Goal: Find contact information

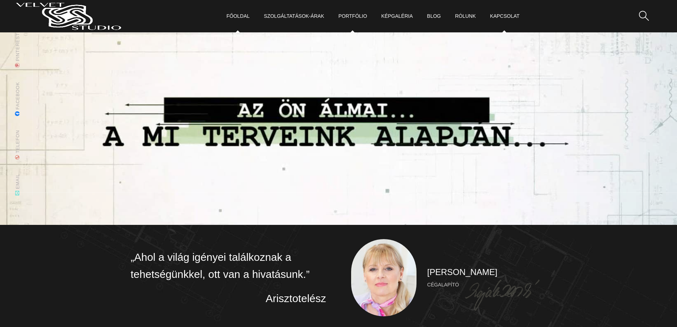
click at [504, 14] on link "Kapcsolat" at bounding box center [505, 16] width 30 height 32
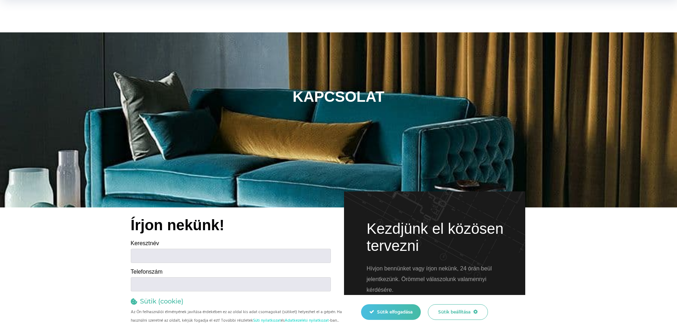
scroll to position [107, 0]
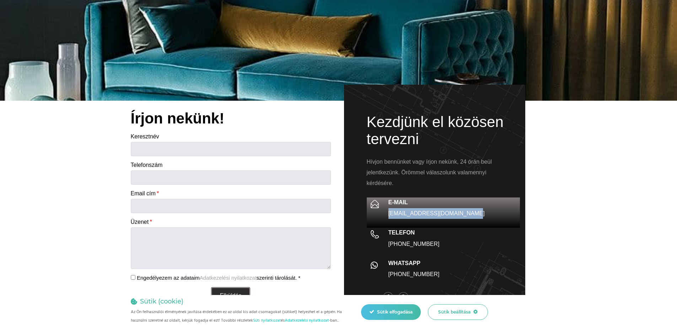
drag, startPoint x: 465, startPoint y: 214, endPoint x: 389, endPoint y: 214, distance: 76.1
click at [389, 214] on p "[EMAIL_ADDRESS][DOMAIN_NAME]" at bounding box center [453, 213] width 128 height 11
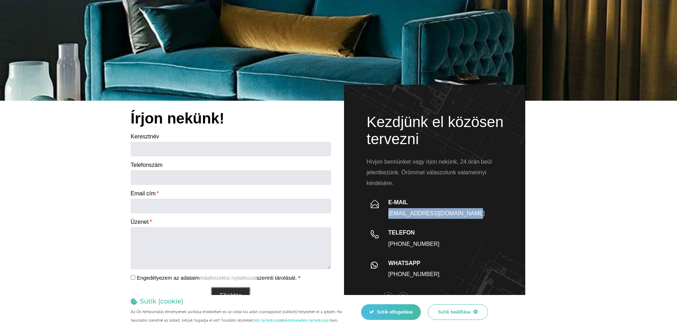
copy link "[EMAIL_ADDRESS][DOMAIN_NAME]"
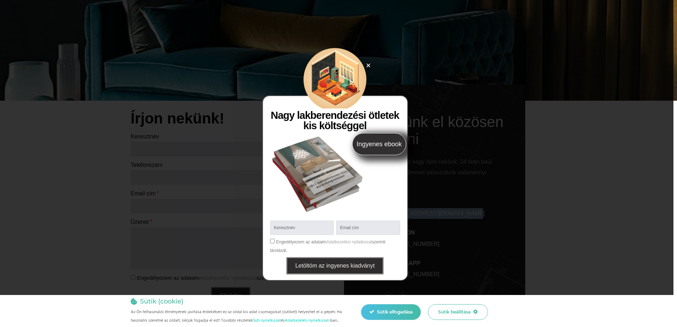
click at [371, 65] on icon "Close" at bounding box center [368, 65] width 5 height 5
